Goal: Task Accomplishment & Management: Use online tool/utility

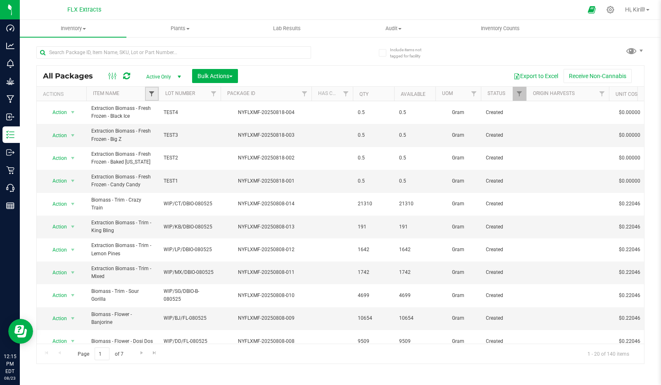
click at [149, 95] on span "Filter" at bounding box center [151, 94] width 7 height 7
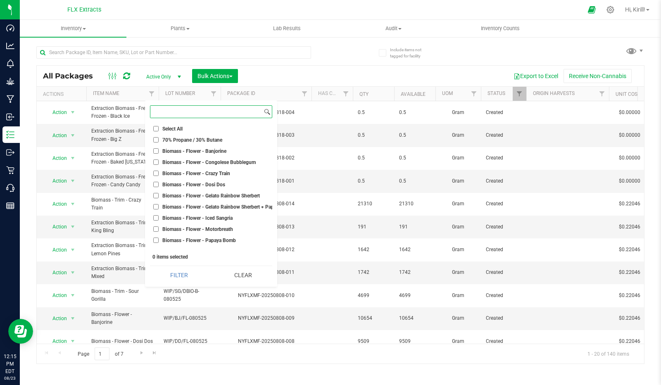
click at [165, 110] on input at bounding box center [206, 112] width 112 height 12
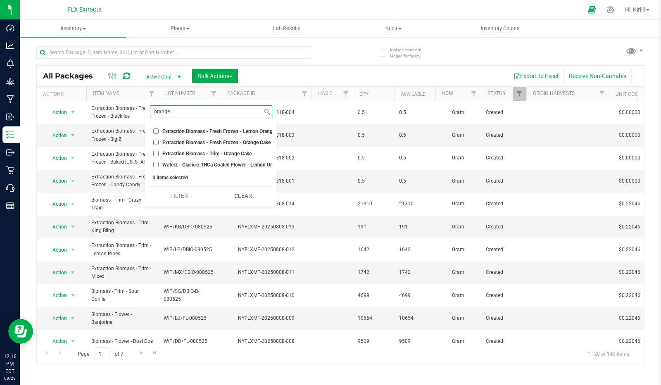
type input "orange"
click at [153, 142] on input "Extraction Biomass - Fresh Frozen - Orange Cake" at bounding box center [155, 142] width 5 height 5
checkbox input "true"
click at [156, 131] on input "Extraction Biomass - Fresh Frozen - Lemon Orange Cake" at bounding box center [155, 131] width 5 height 5
click at [157, 131] on input "Extraction Biomass - Fresh Frozen - Lemon Orange Cake" at bounding box center [155, 131] width 5 height 5
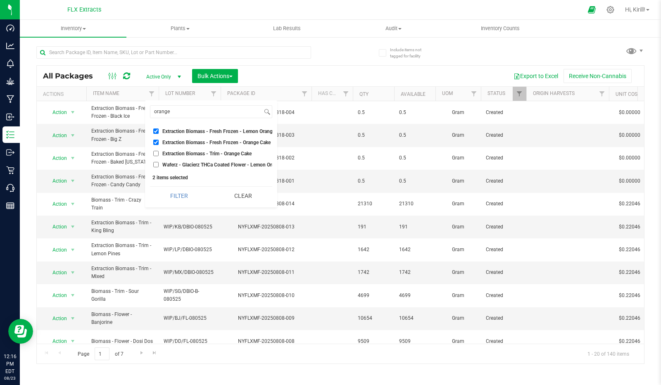
checkbox input "false"
click at [185, 197] on button "Filter" at bounding box center [179, 196] width 58 height 18
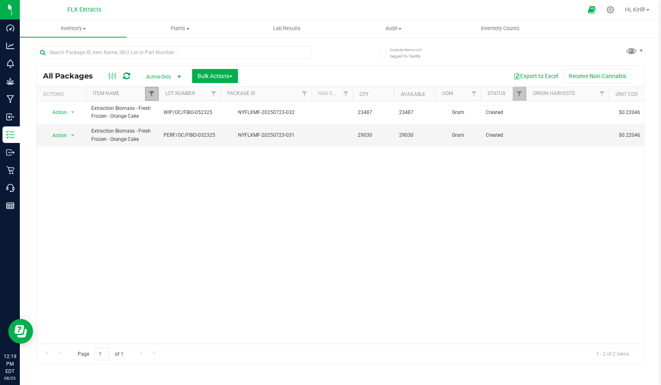
click at [154, 95] on span "Filter" at bounding box center [151, 94] width 7 height 7
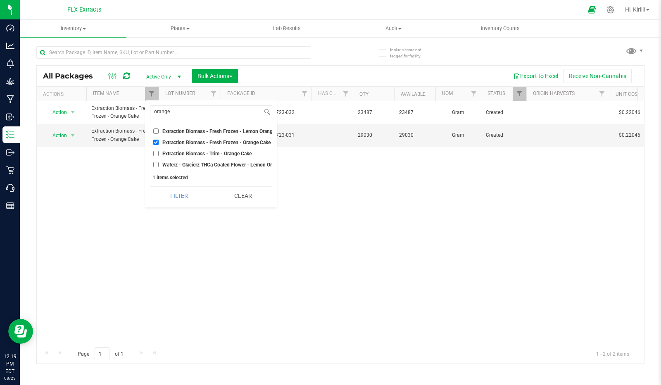
click at [160, 142] on label "Extraction Biomass - Fresh Frozen - Orange Cake" at bounding box center [211, 142] width 116 height 5
click at [159, 142] on input "Extraction Biomass - Fresh Frozen - Orange Cake" at bounding box center [155, 142] width 5 height 5
checkbox input "false"
click at [171, 115] on input "orange" at bounding box center [206, 112] width 112 height 12
type input "o"
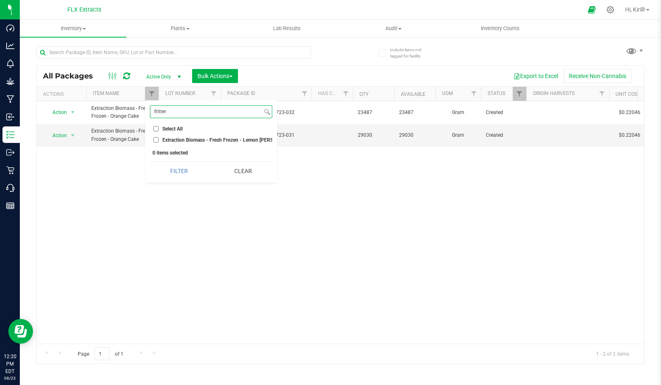
type input "fritter"
click at [154, 140] on input "Extraction Biomass - Fresh Frozen - Lemon [PERSON_NAME]" at bounding box center [155, 139] width 5 height 5
checkbox input "true"
click at [181, 176] on button "Filter" at bounding box center [179, 171] width 58 height 18
